Goal: Transaction & Acquisition: Download file/media

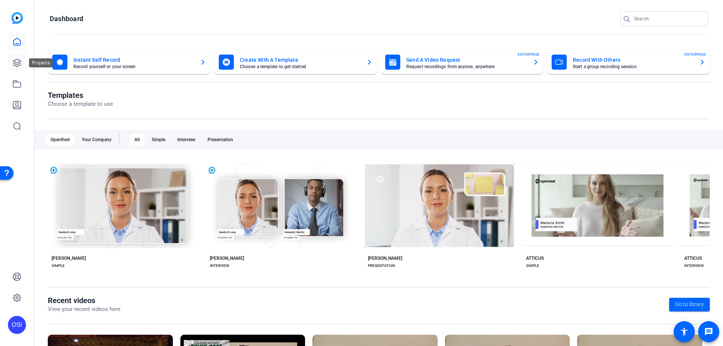
click at [13, 63] on icon at bounding box center [17, 63] width 8 height 8
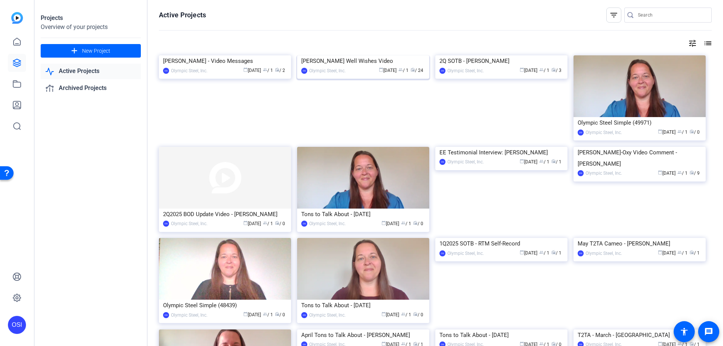
click at [361, 67] on div "[PERSON_NAME] Well Wishes Video" at bounding box center [363, 60] width 124 height 11
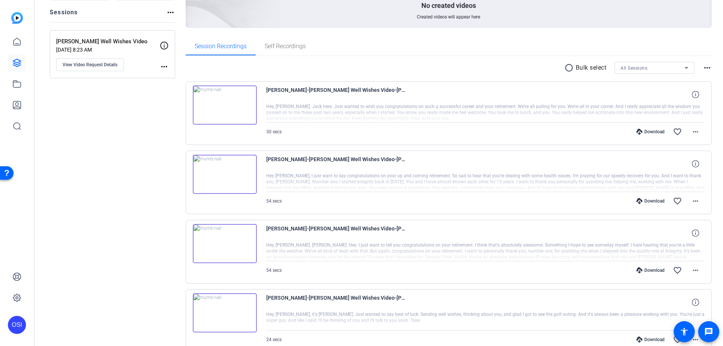
scroll to position [151, 0]
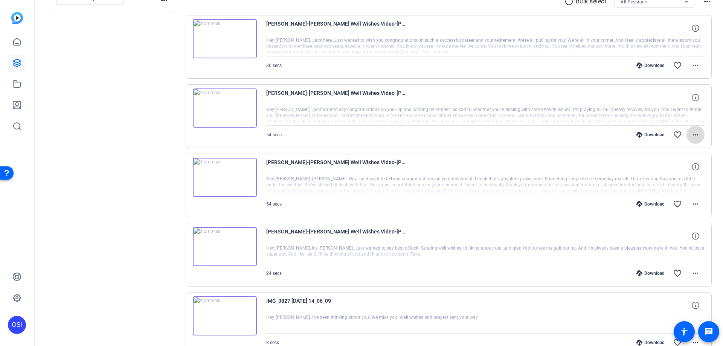
click at [693, 135] on mat-icon "more_horiz" at bounding box center [695, 134] width 9 height 9
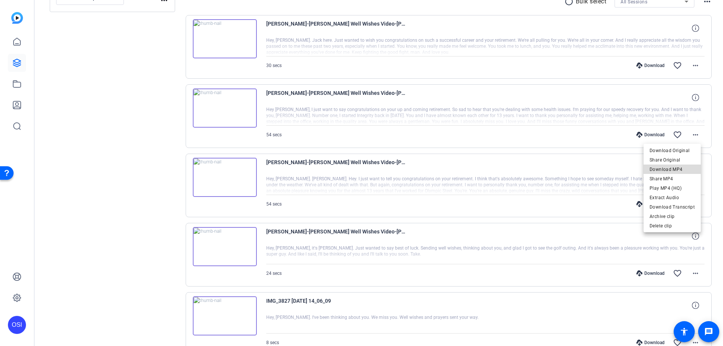
click at [677, 167] on span "Download MP4" at bounding box center [671, 169] width 45 height 9
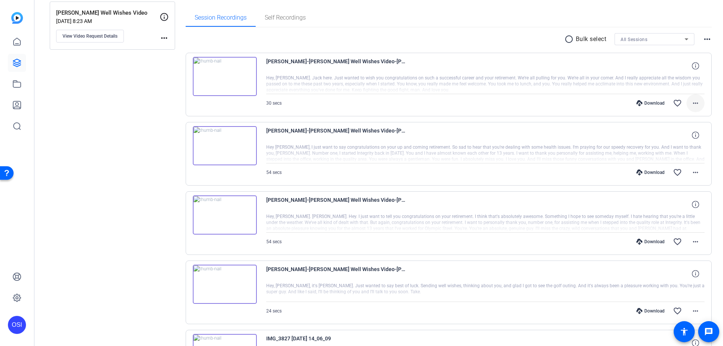
click at [691, 102] on mat-icon "more_horiz" at bounding box center [695, 103] width 9 height 9
click at [664, 136] on span "Download MP4" at bounding box center [671, 137] width 45 height 9
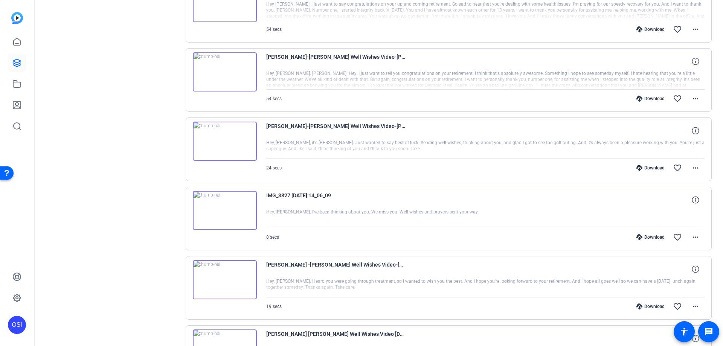
scroll to position [263, 0]
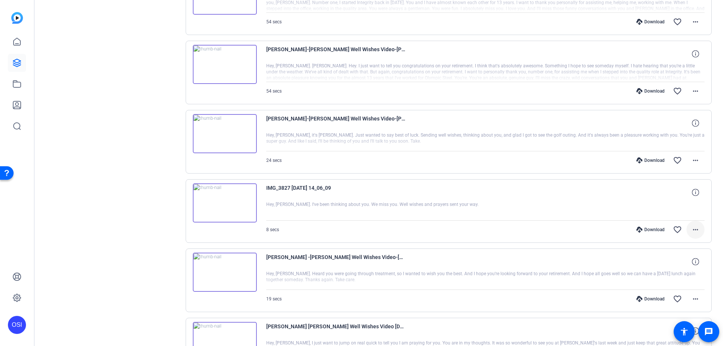
click at [691, 228] on mat-icon "more_horiz" at bounding box center [695, 229] width 9 height 9
click at [668, 262] on span "Download MP4" at bounding box center [671, 264] width 45 height 9
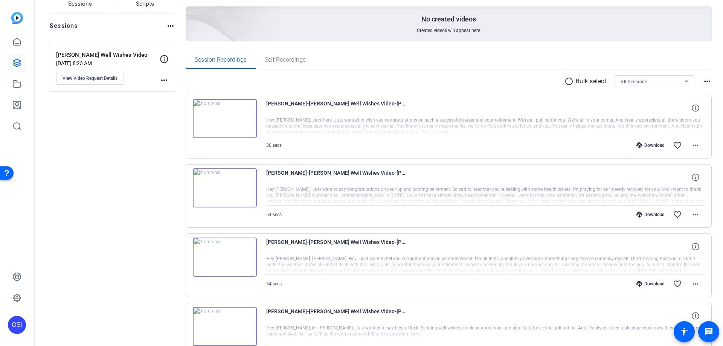
scroll to position [0, 0]
